Goal: Information Seeking & Learning: Learn about a topic

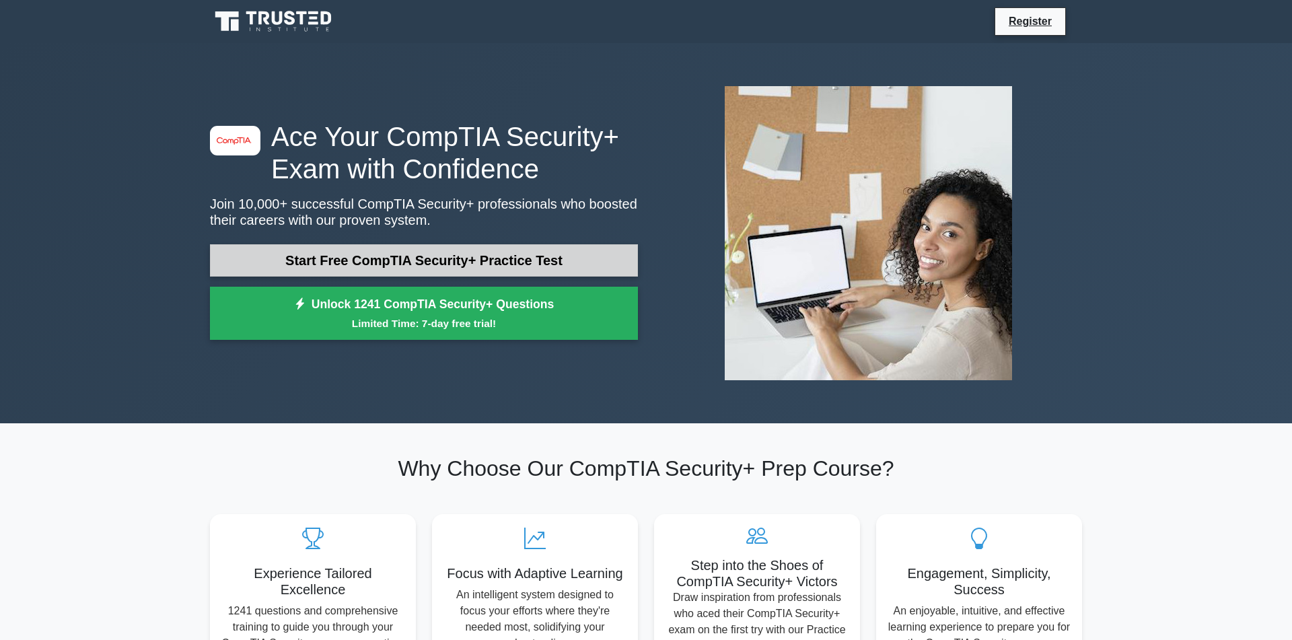
click at [476, 264] on link "Start Free CompTIA Security+ Practice Test" at bounding box center [424, 260] width 428 height 32
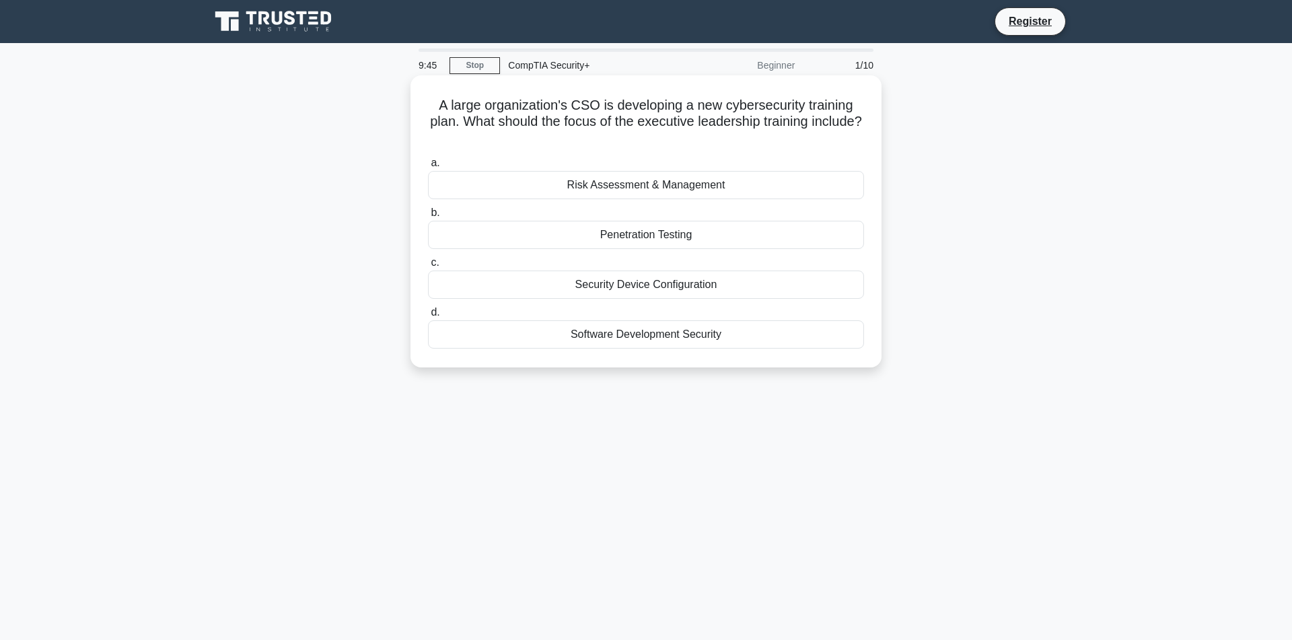
click at [636, 189] on div "Risk Assessment & Management" at bounding box center [646, 185] width 436 height 28
click at [428, 168] on input "a. Risk Assessment & Management" at bounding box center [428, 163] width 0 height 9
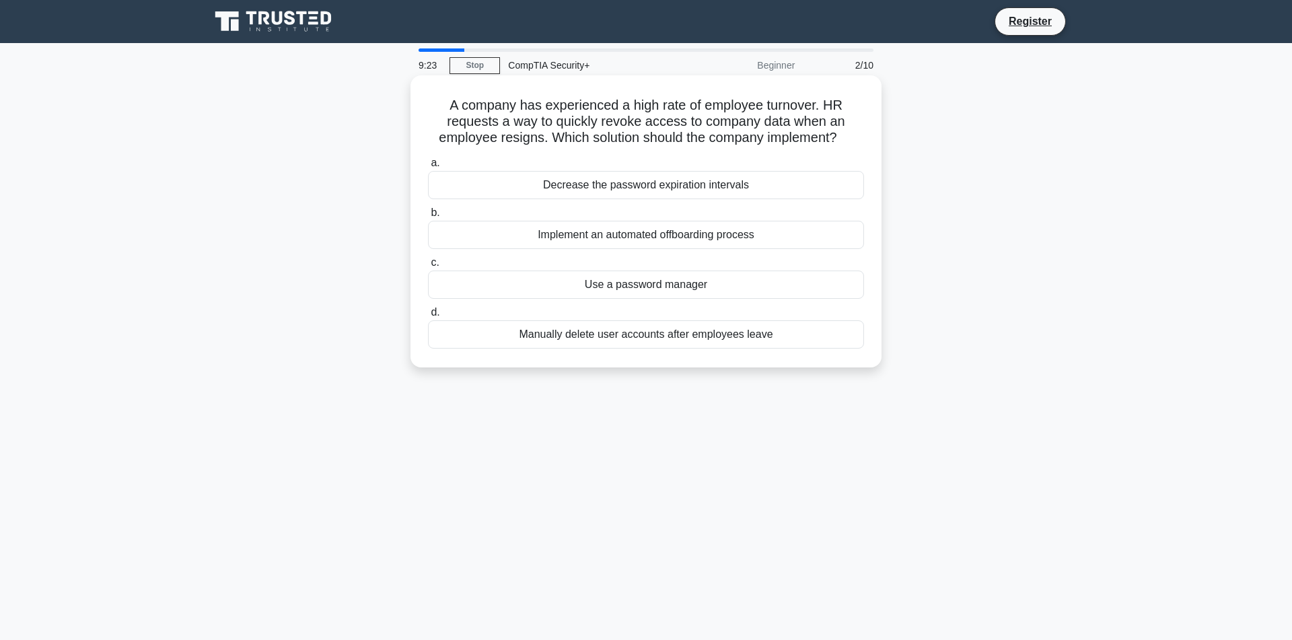
click at [618, 249] on div "Implement an automated offboarding process" at bounding box center [646, 235] width 436 height 28
click at [428, 217] on input "b. Implement an automated offboarding process" at bounding box center [428, 213] width 0 height 9
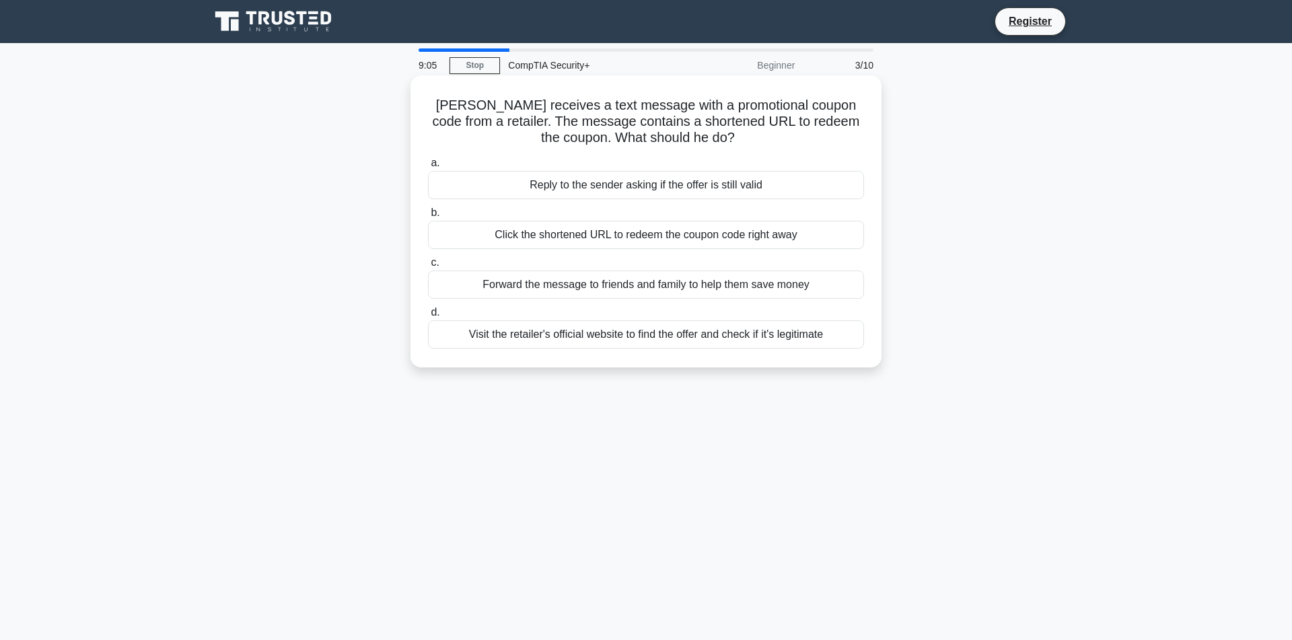
click at [623, 340] on div "Visit the retailer's official website to find the offer and check if it's legit…" at bounding box center [646, 334] width 436 height 28
click at [428, 317] on input "d. Visit the retailer's official website to find the offer and check if it's le…" at bounding box center [428, 312] width 0 height 9
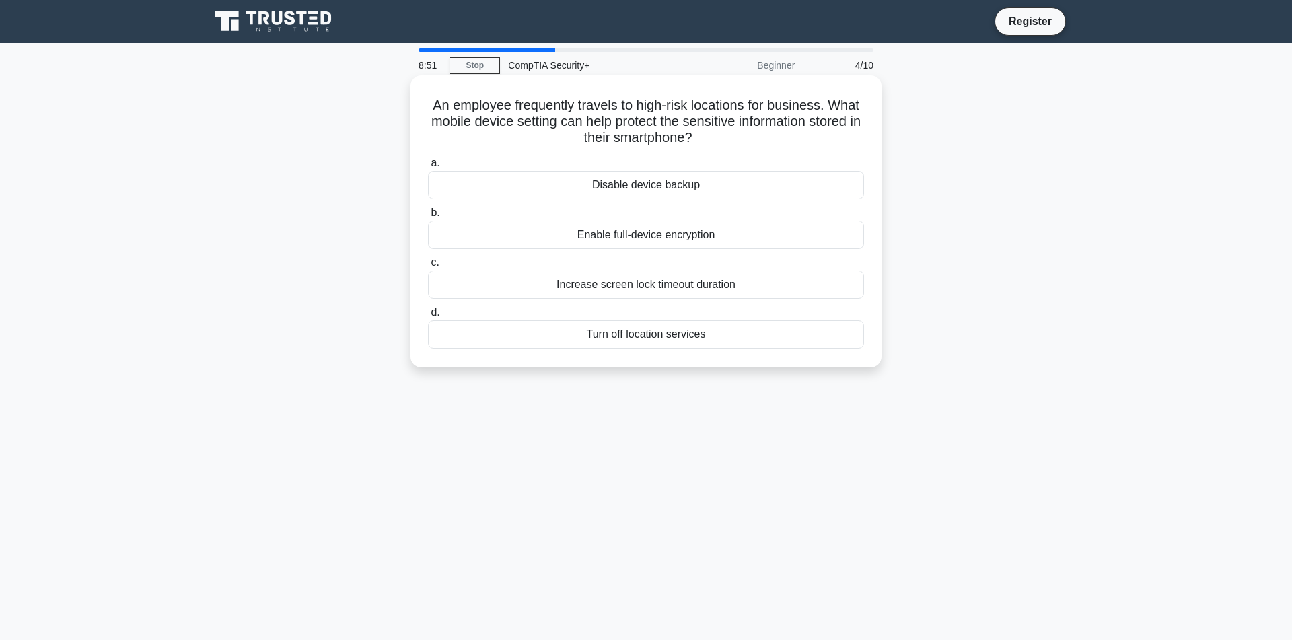
click at [656, 229] on div "Enable full-device encryption" at bounding box center [646, 235] width 436 height 28
click at [428, 217] on input "b. Enable full-device encryption" at bounding box center [428, 213] width 0 height 9
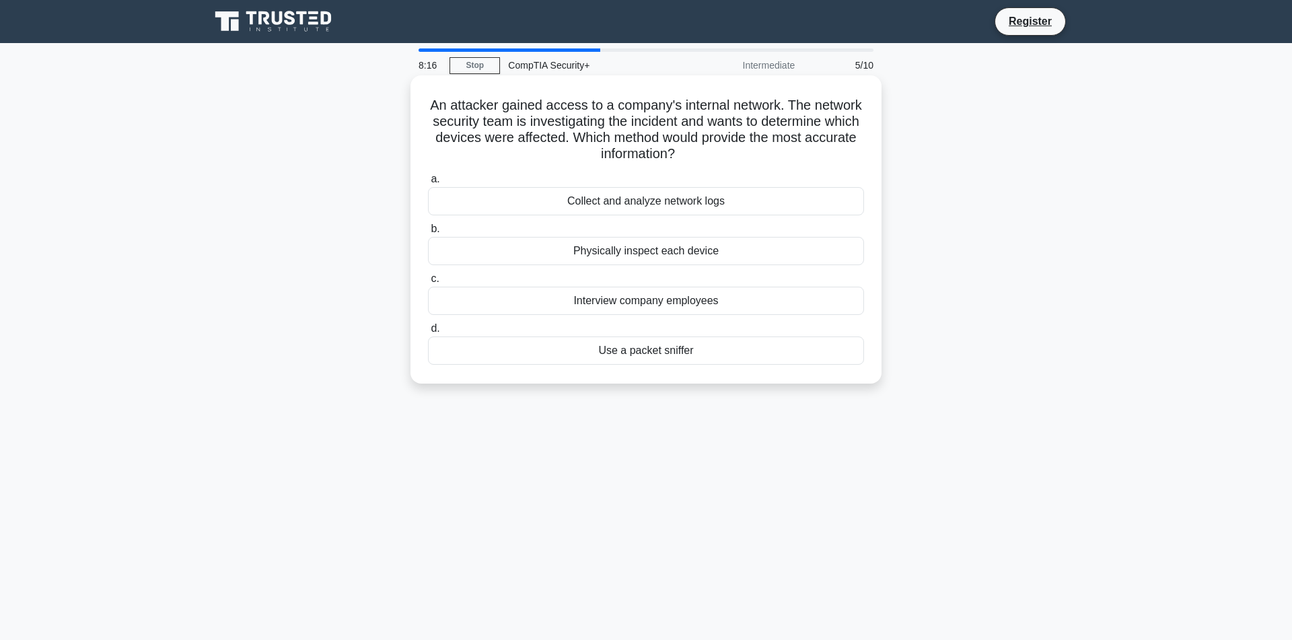
click at [656, 256] on div "Physically inspect each device" at bounding box center [646, 251] width 436 height 28
click at [428, 234] on input "b. Physically inspect each device" at bounding box center [428, 229] width 0 height 9
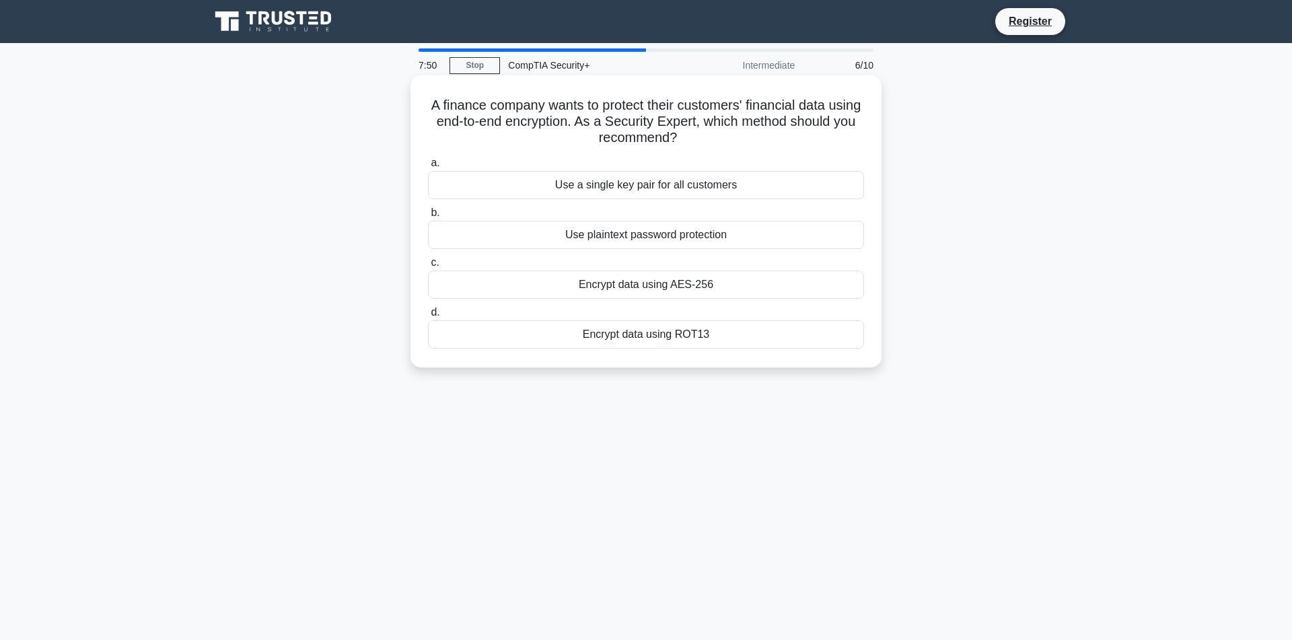
click at [646, 285] on div "Encrypt data using AES-256" at bounding box center [646, 285] width 436 height 28
click at [428, 267] on input "c. Encrypt data using AES-256" at bounding box center [428, 262] width 0 height 9
click at [672, 188] on div "Activate the Incident Response Plan." at bounding box center [646, 185] width 436 height 28
click at [428, 168] on input "a. Activate the Incident Response Plan." at bounding box center [428, 163] width 0 height 9
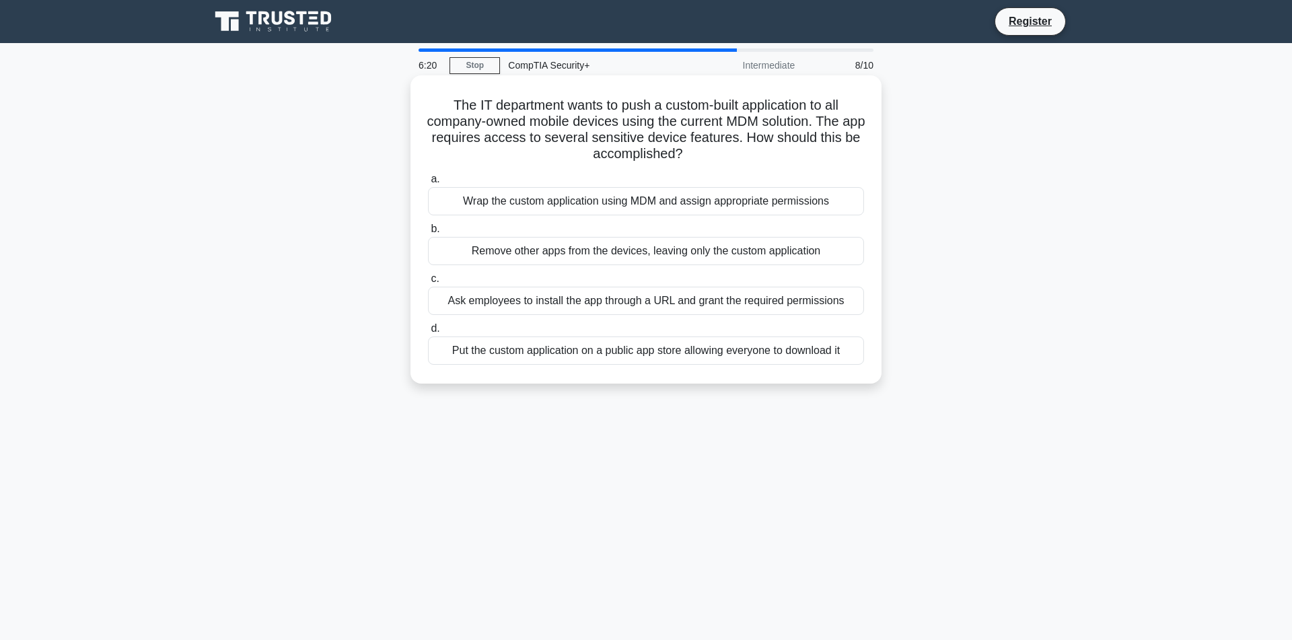
click at [672, 202] on div "Wrap the custom application using MDM and assign appropriate permissions" at bounding box center [646, 201] width 436 height 28
click at [428, 184] on input "a. Wrap the custom application using MDM and assign appropriate permissions" at bounding box center [428, 179] width 0 height 9
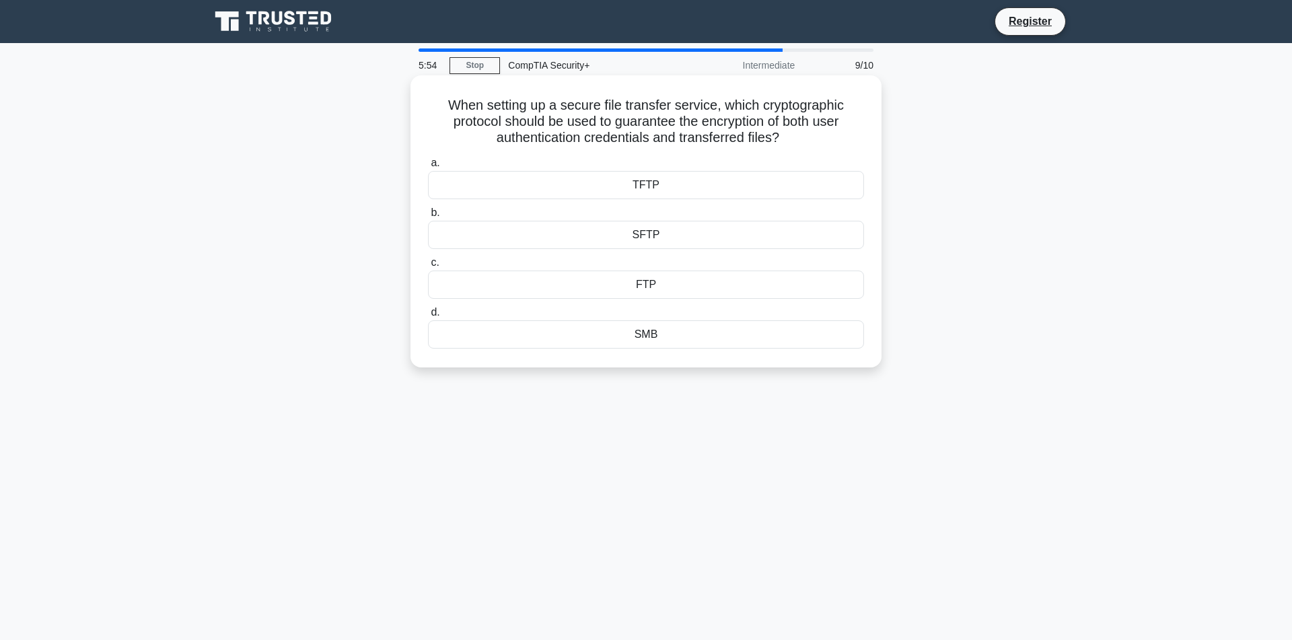
click at [656, 240] on div "SFTP" at bounding box center [646, 235] width 436 height 28
click at [428, 217] on input "b. SFTP" at bounding box center [428, 213] width 0 height 9
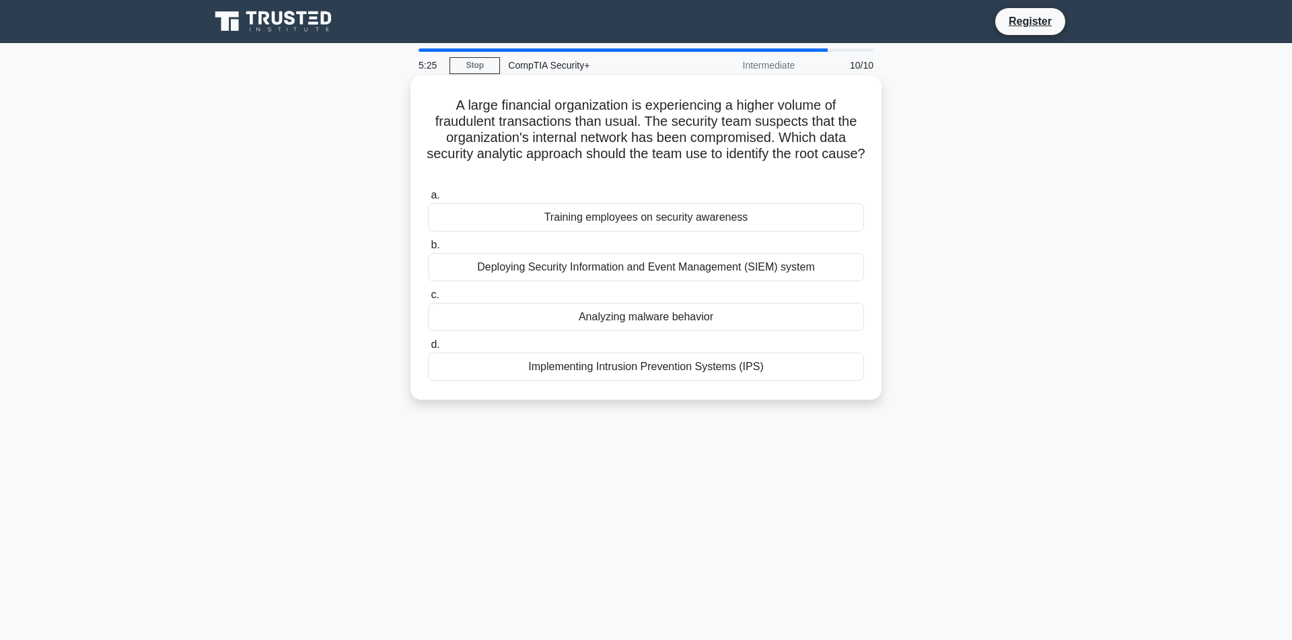
click at [650, 265] on div "Deploying Security Information and Event Management (SIEM) system" at bounding box center [646, 267] width 436 height 28
click at [428, 250] on input "b. Deploying Security Information and Event Management (SIEM) system" at bounding box center [428, 245] width 0 height 9
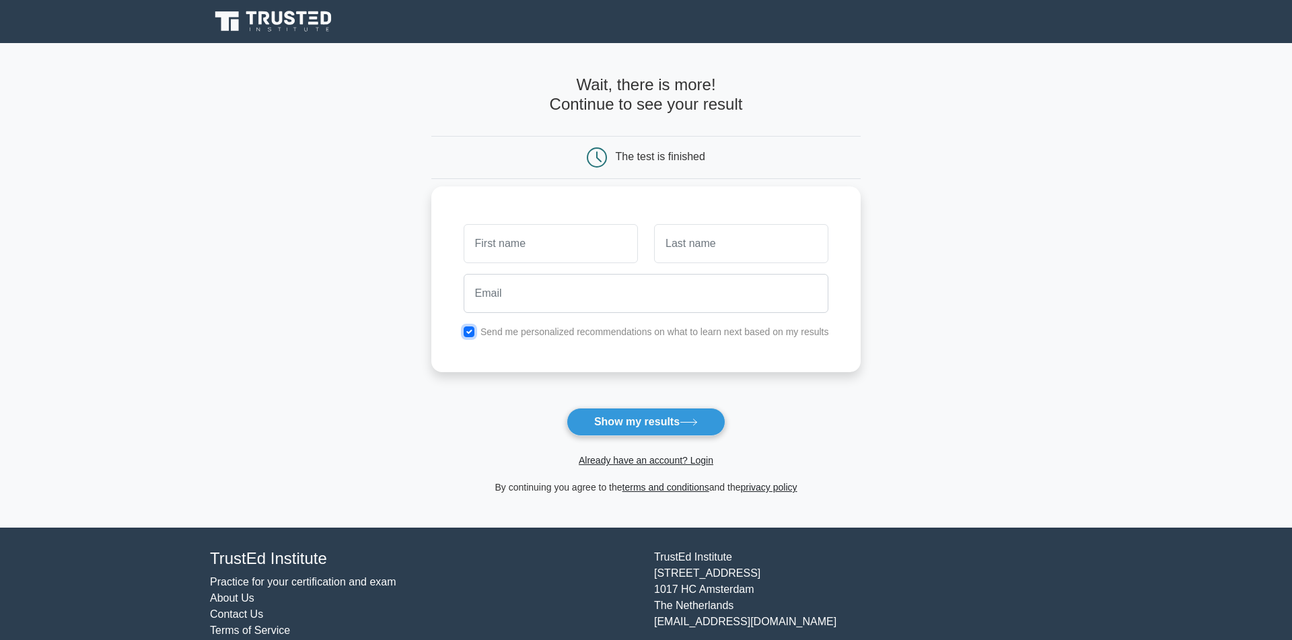
click at [464, 334] on input "checkbox" at bounding box center [469, 331] width 11 height 11
checkbox input "false"
click at [600, 423] on button "Show my results" at bounding box center [646, 422] width 159 height 28
type input "joe"
type input "doe"
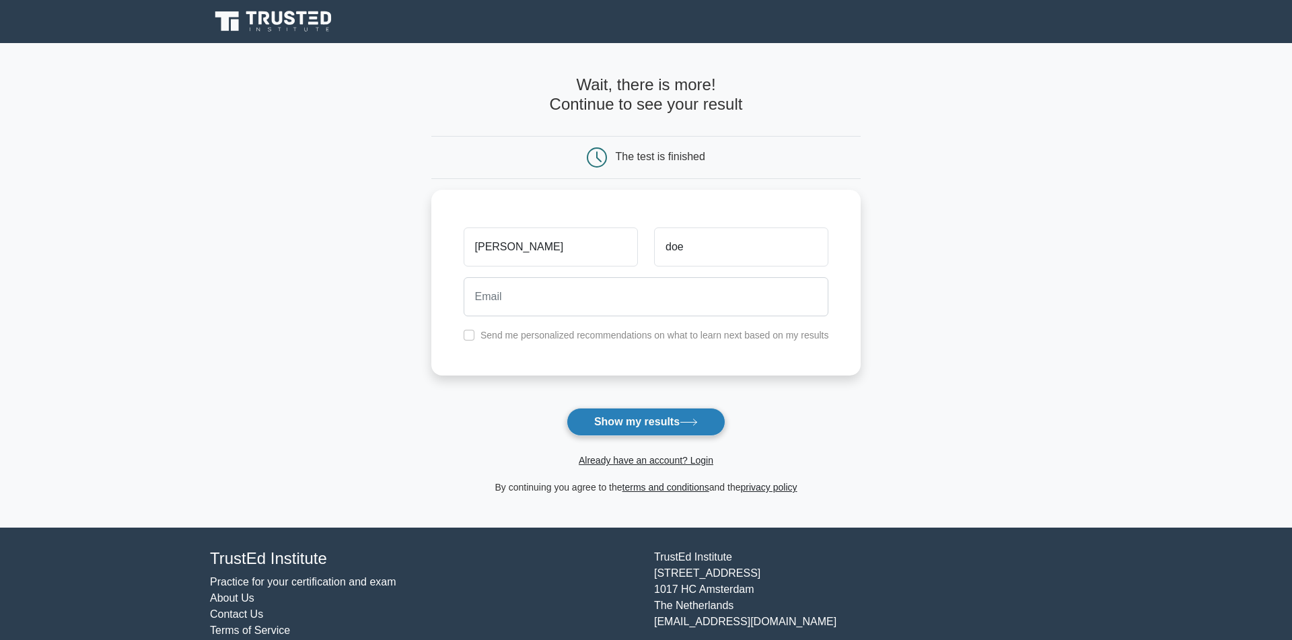
click at [656, 423] on button "Show my results" at bounding box center [646, 422] width 159 height 28
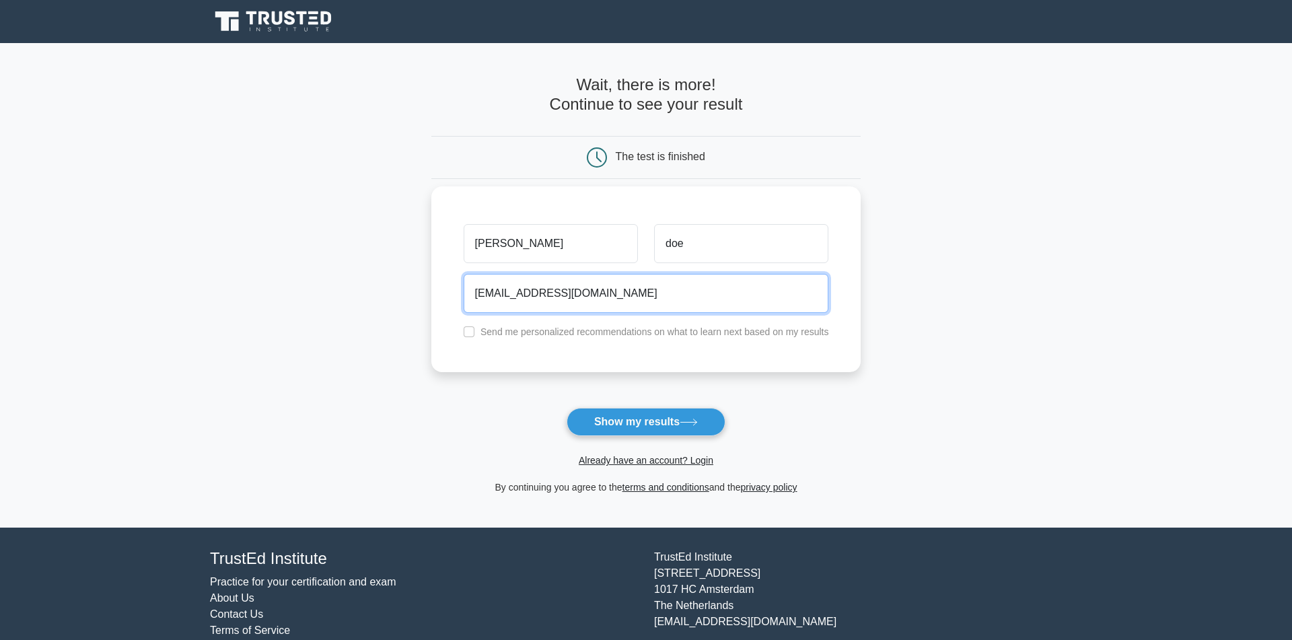
type input "4edfgff@gmail.com"
click at [567, 408] on button "Show my results" at bounding box center [646, 422] width 159 height 28
